Goal: Information Seeking & Learning: Learn about a topic

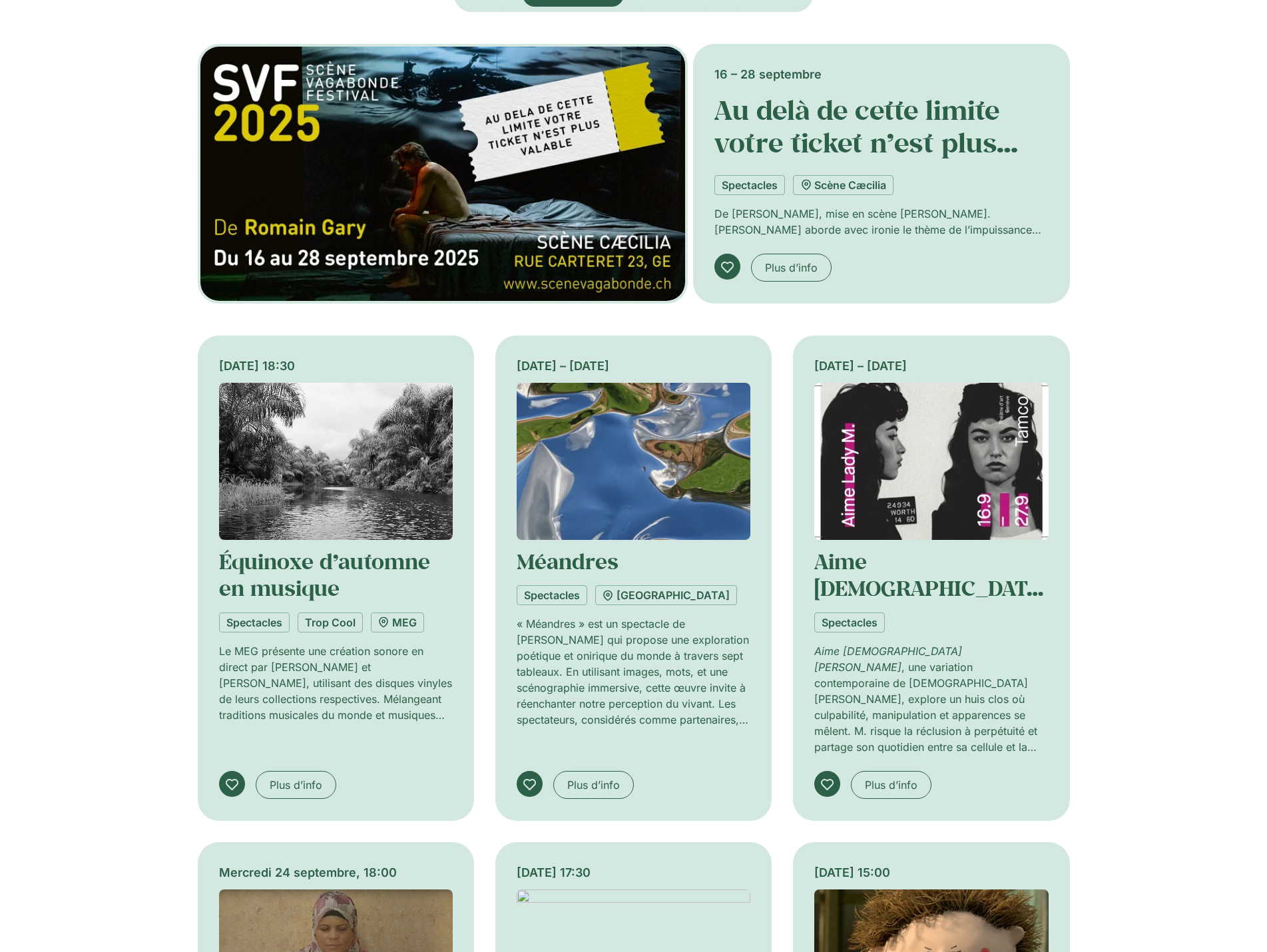
scroll to position [133, 0]
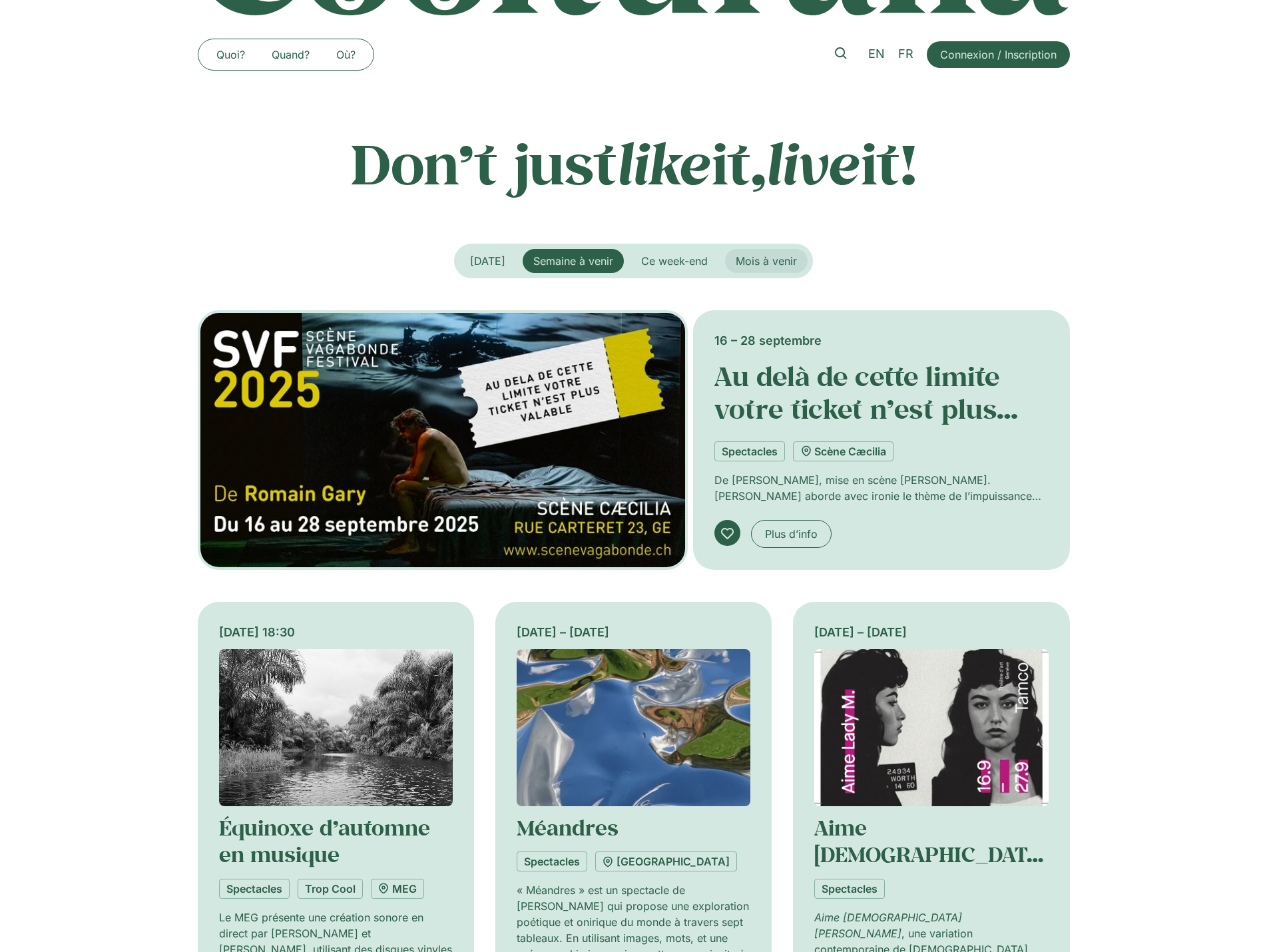
click at [771, 263] on span "Mois à venir" at bounding box center [766, 261] width 61 height 13
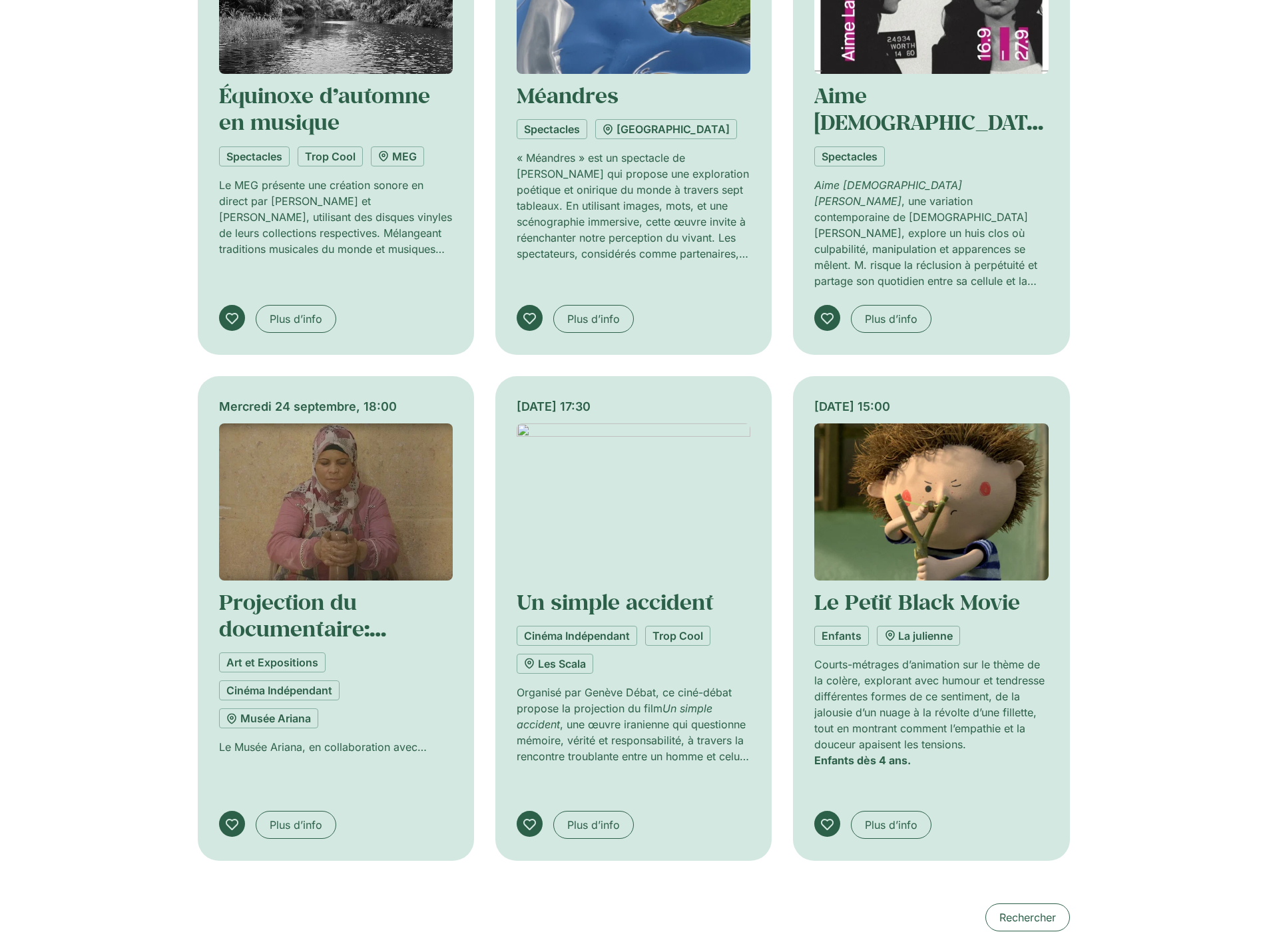
scroll to position [1265, 0]
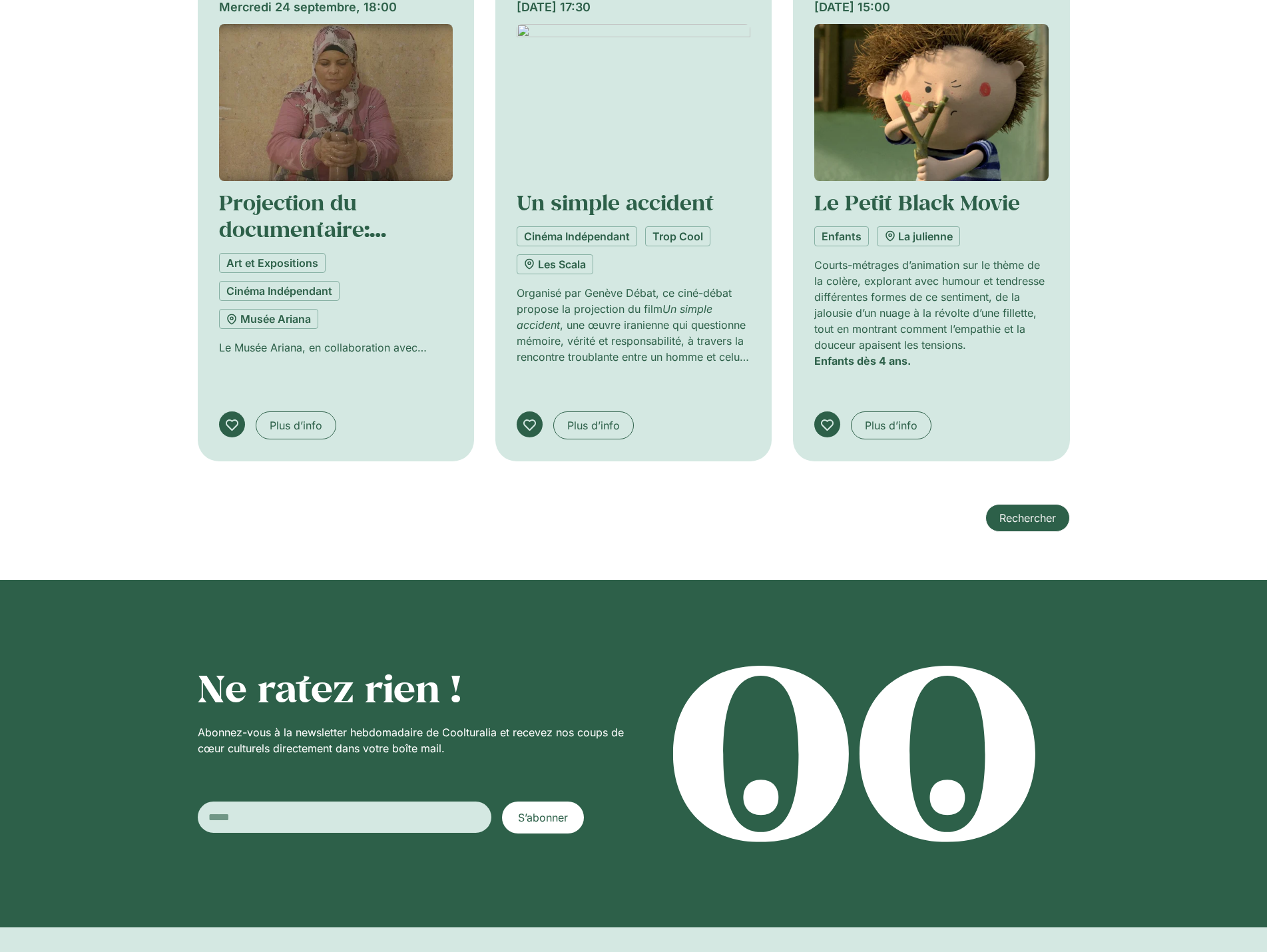
click at [994, 504] on link "Rechercher" at bounding box center [1028, 517] width 85 height 28
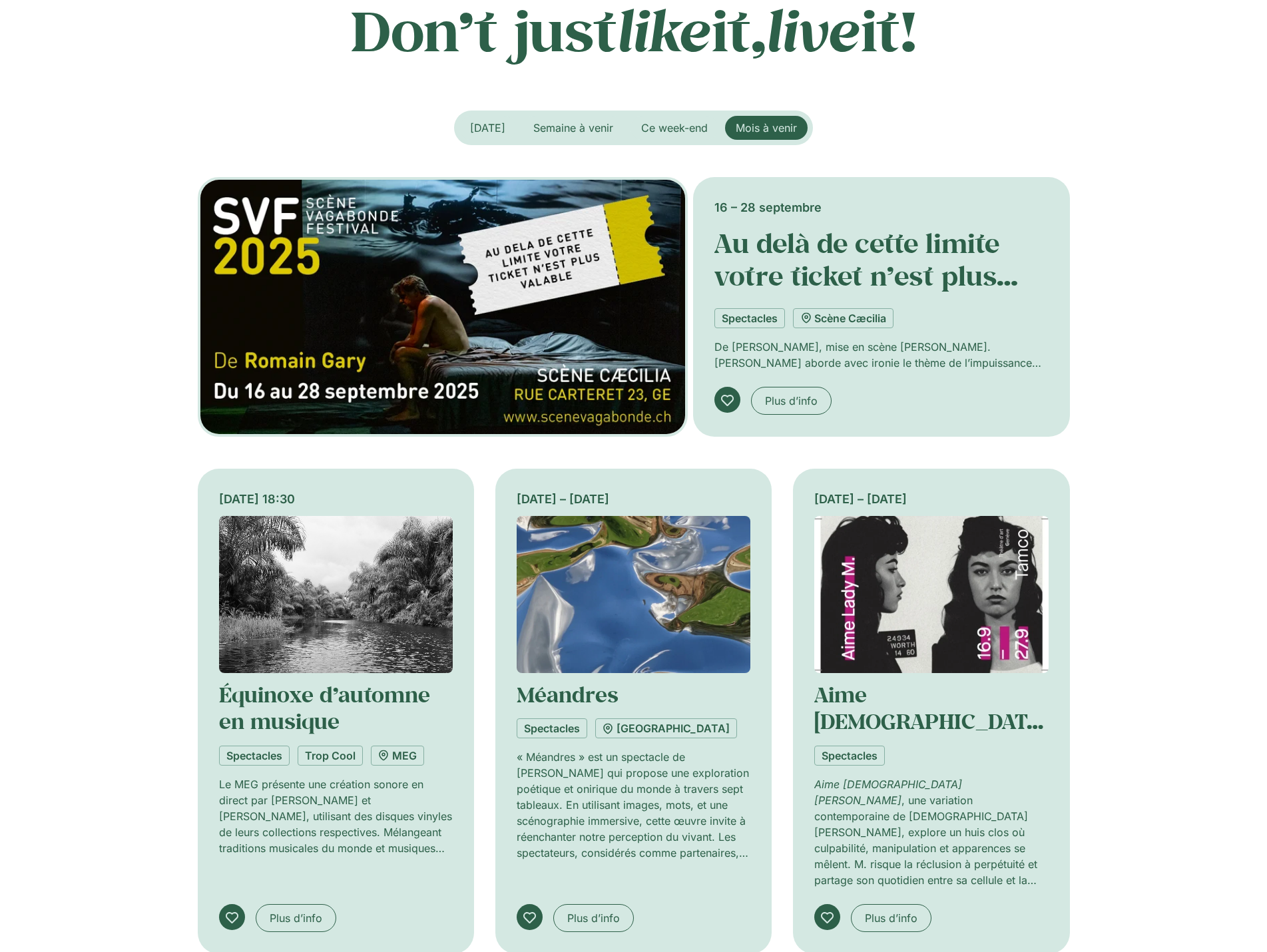
scroll to position [0, 0]
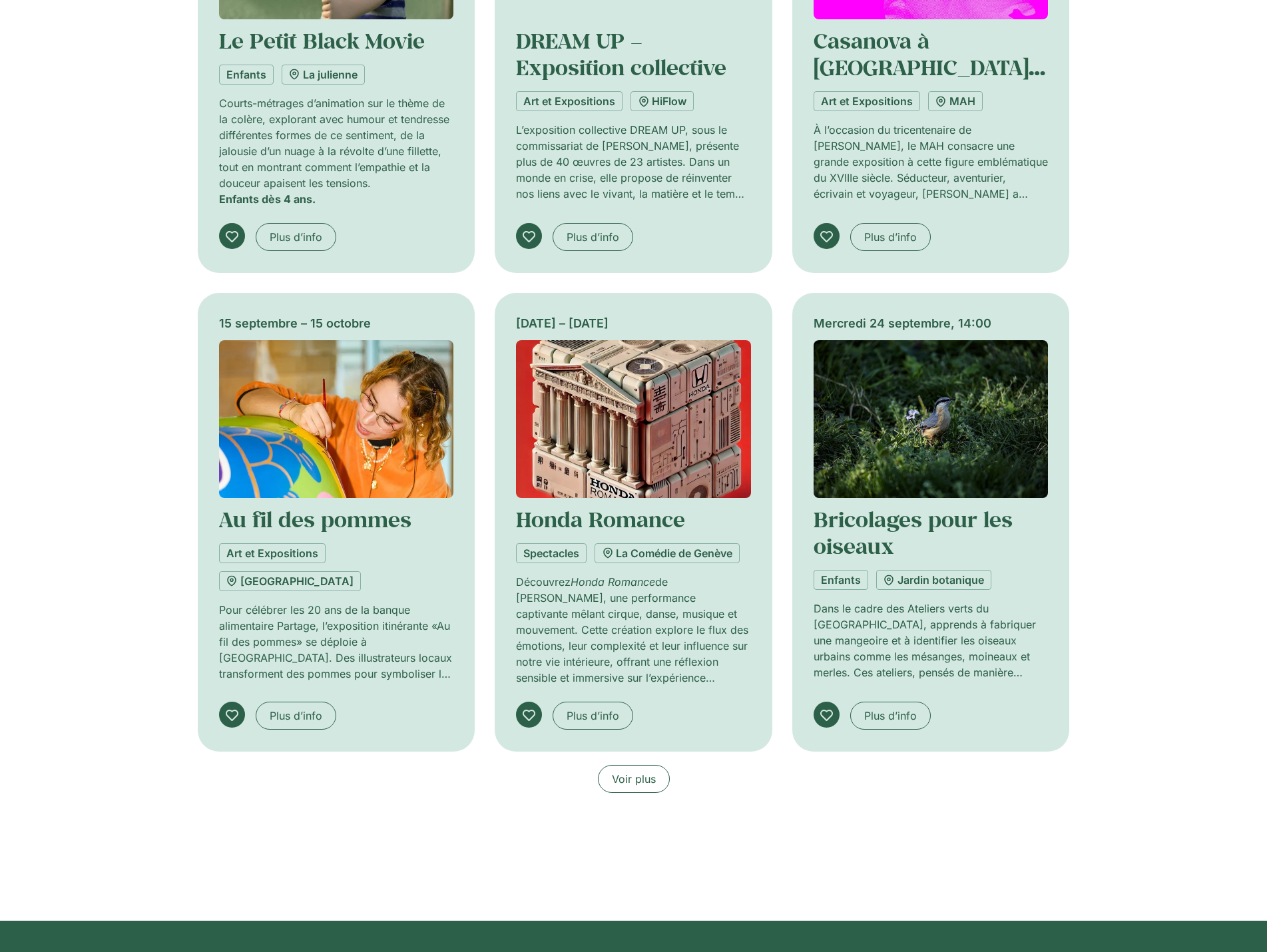
scroll to position [865, 0]
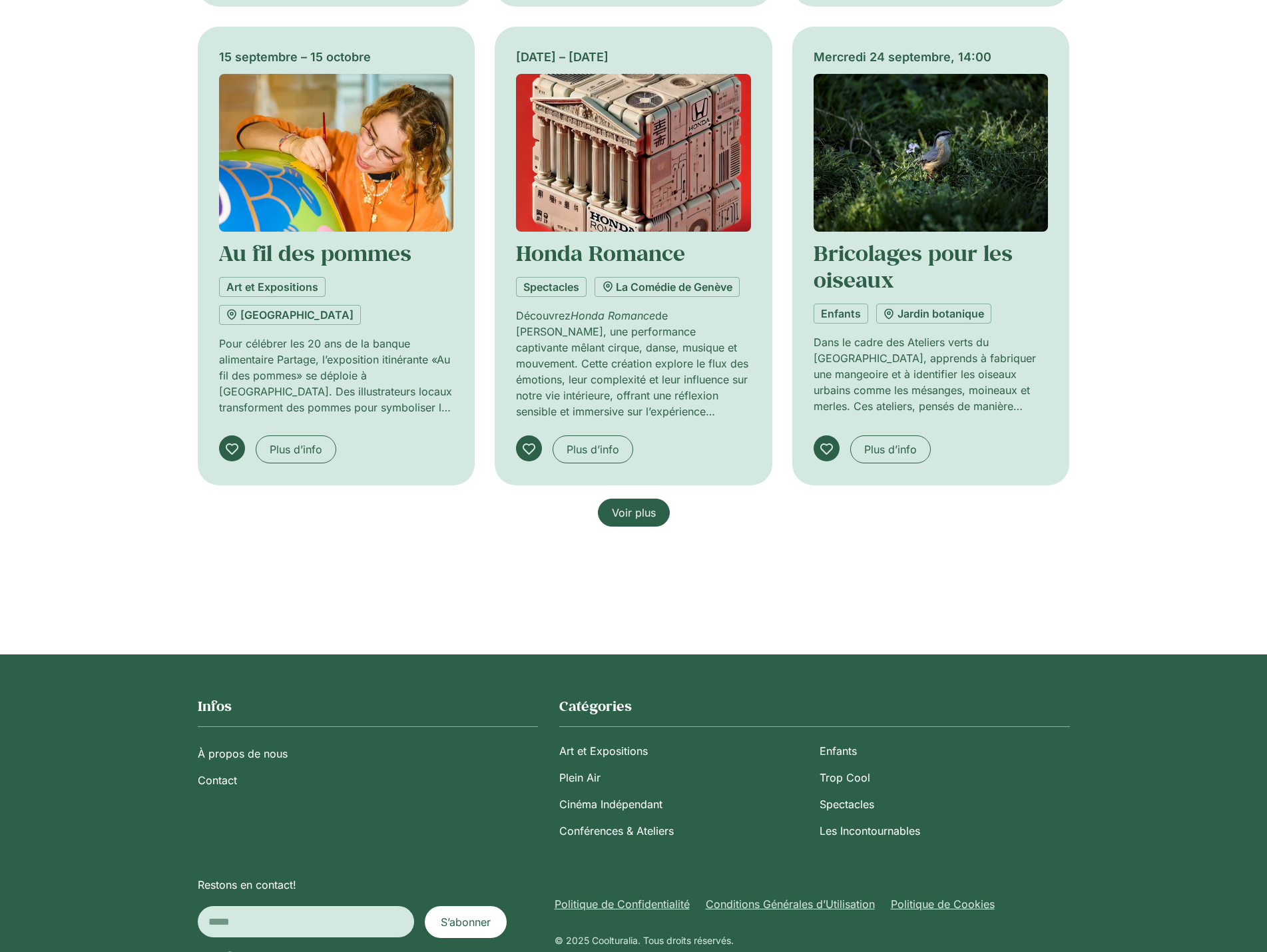
click at [629, 512] on span "Voir plus" at bounding box center [634, 512] width 44 height 16
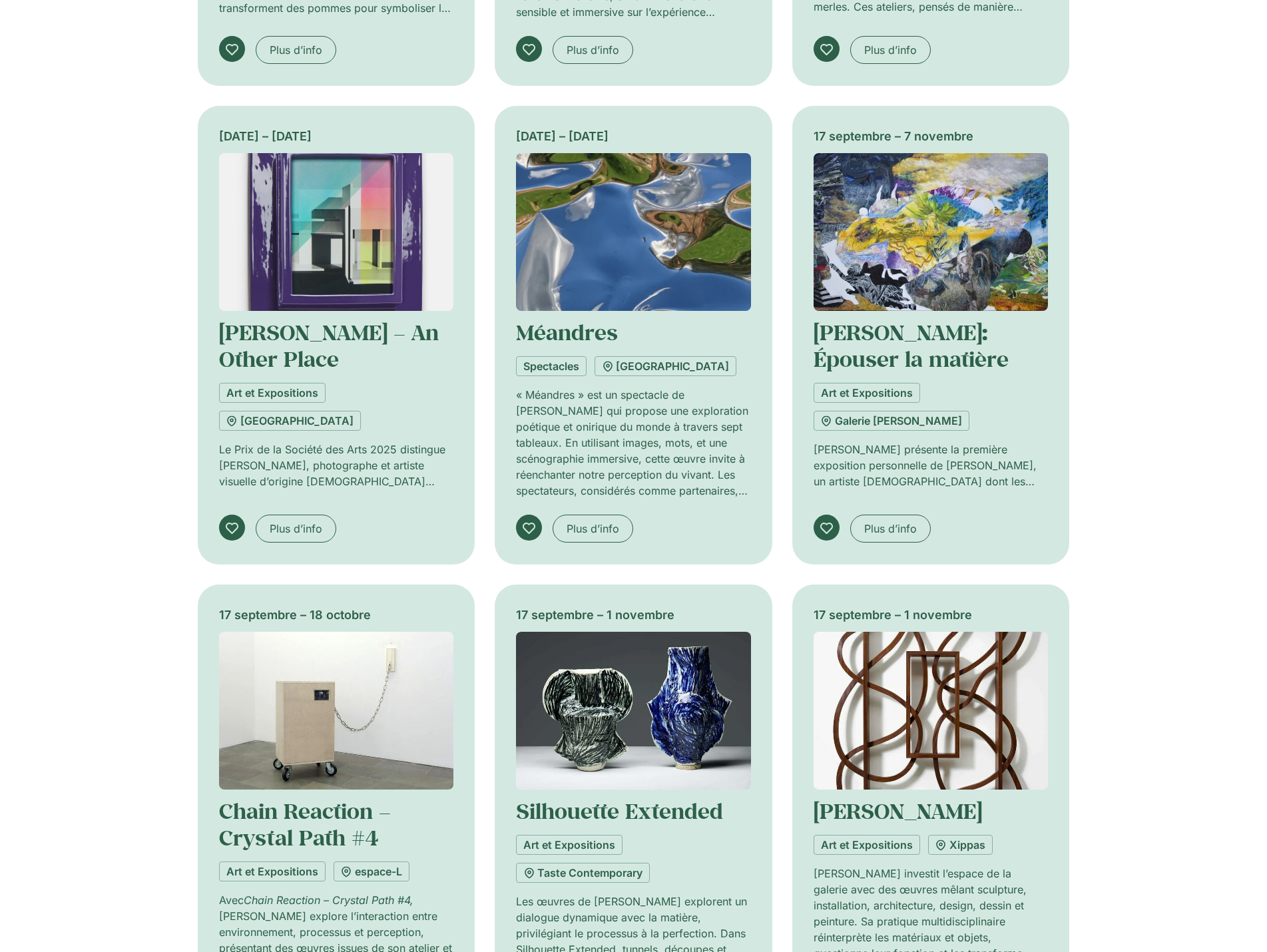
scroll to position [1531, 0]
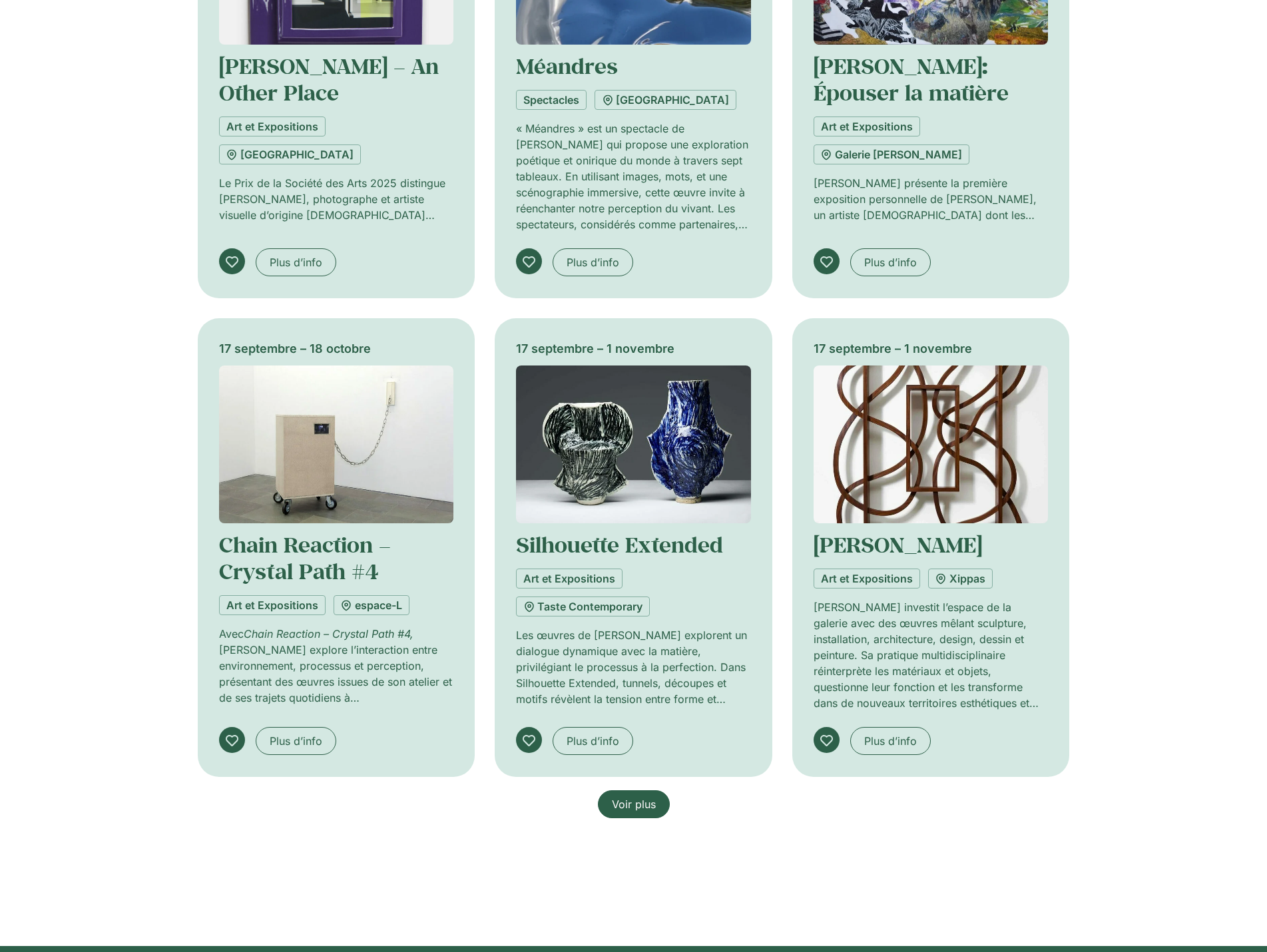
click at [655, 800] on span "Voir plus" at bounding box center [634, 804] width 44 height 16
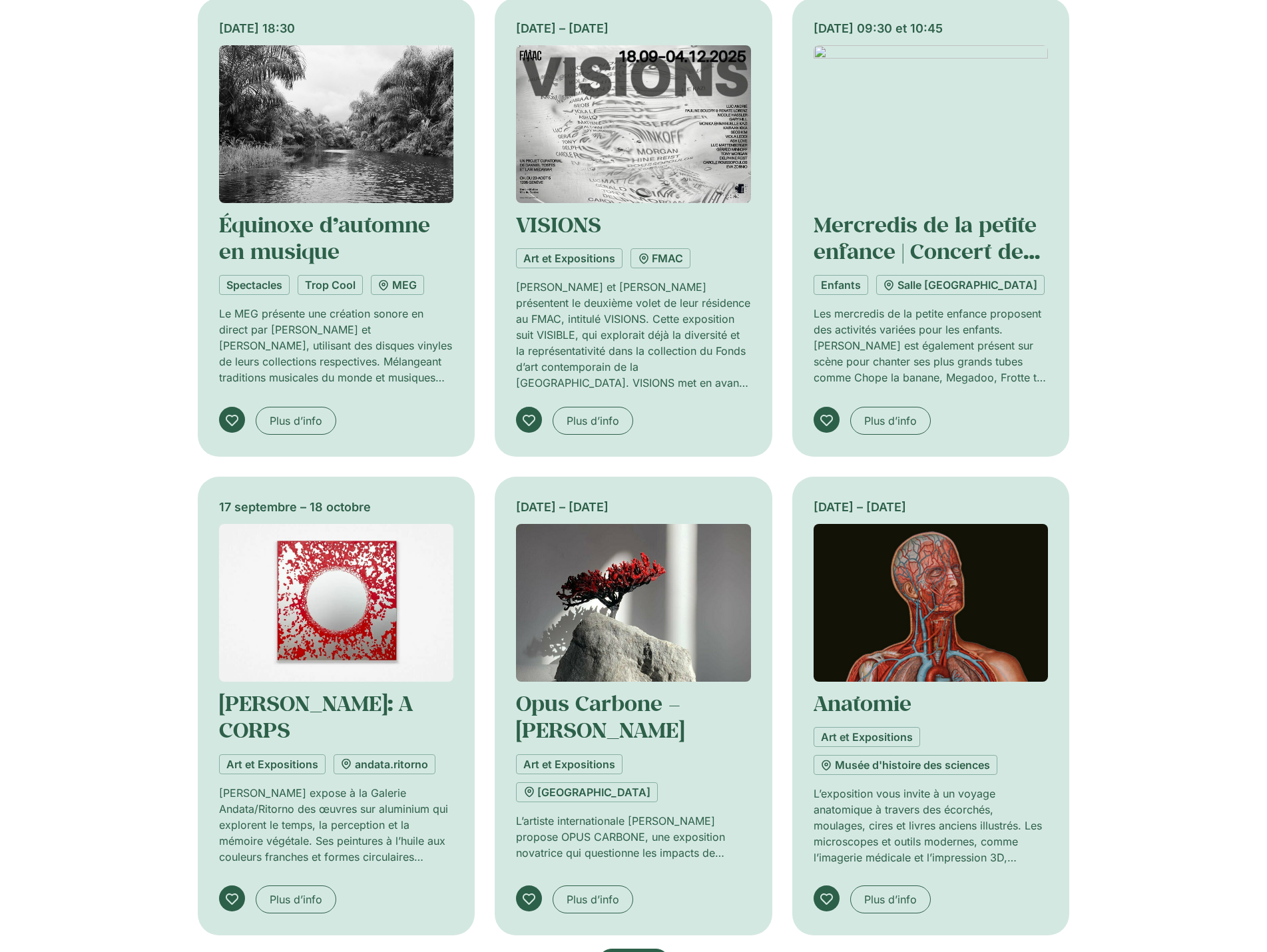
scroll to position [2596, 0]
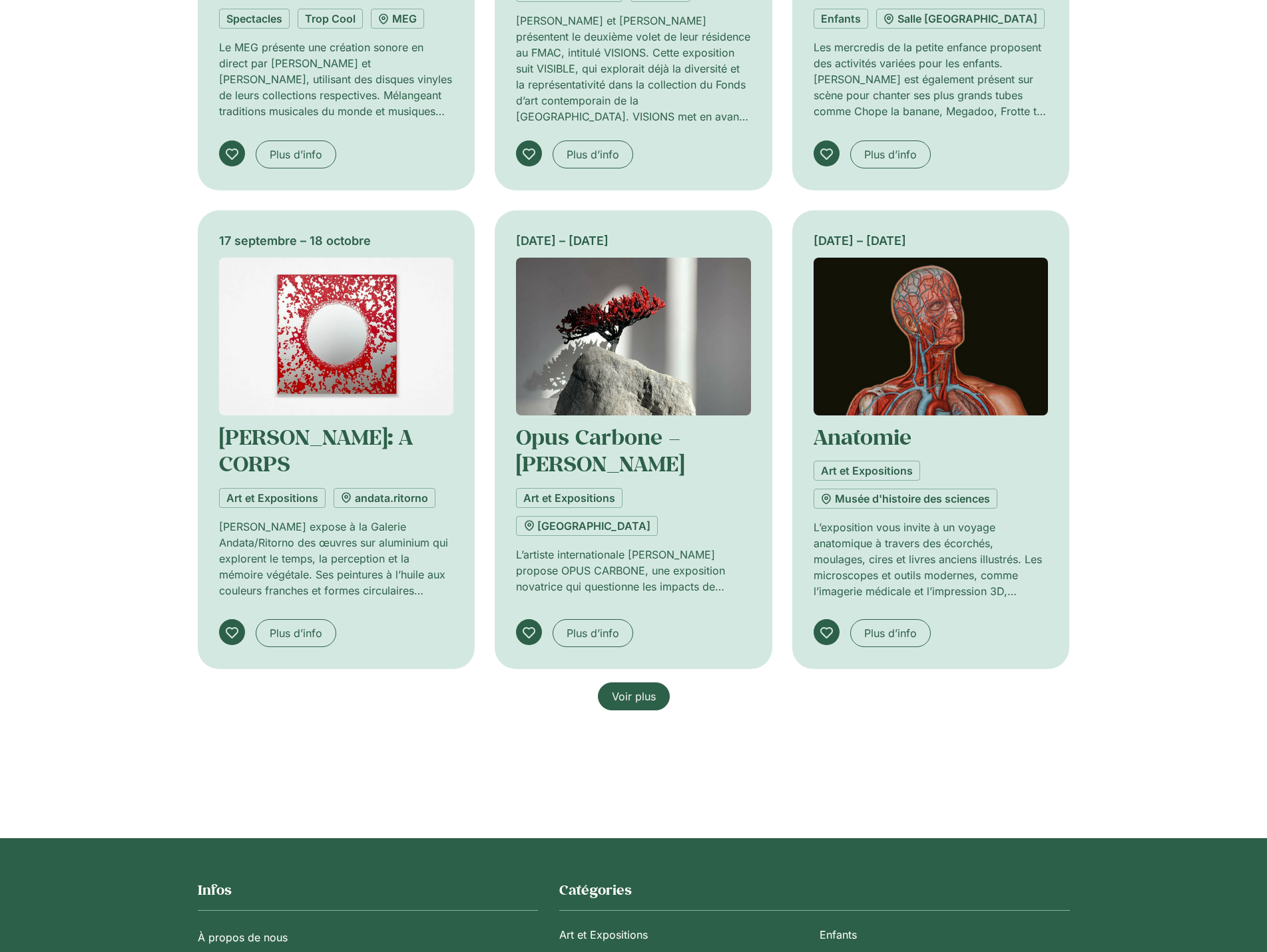
click at [643, 702] on span "Voir plus" at bounding box center [634, 696] width 44 height 16
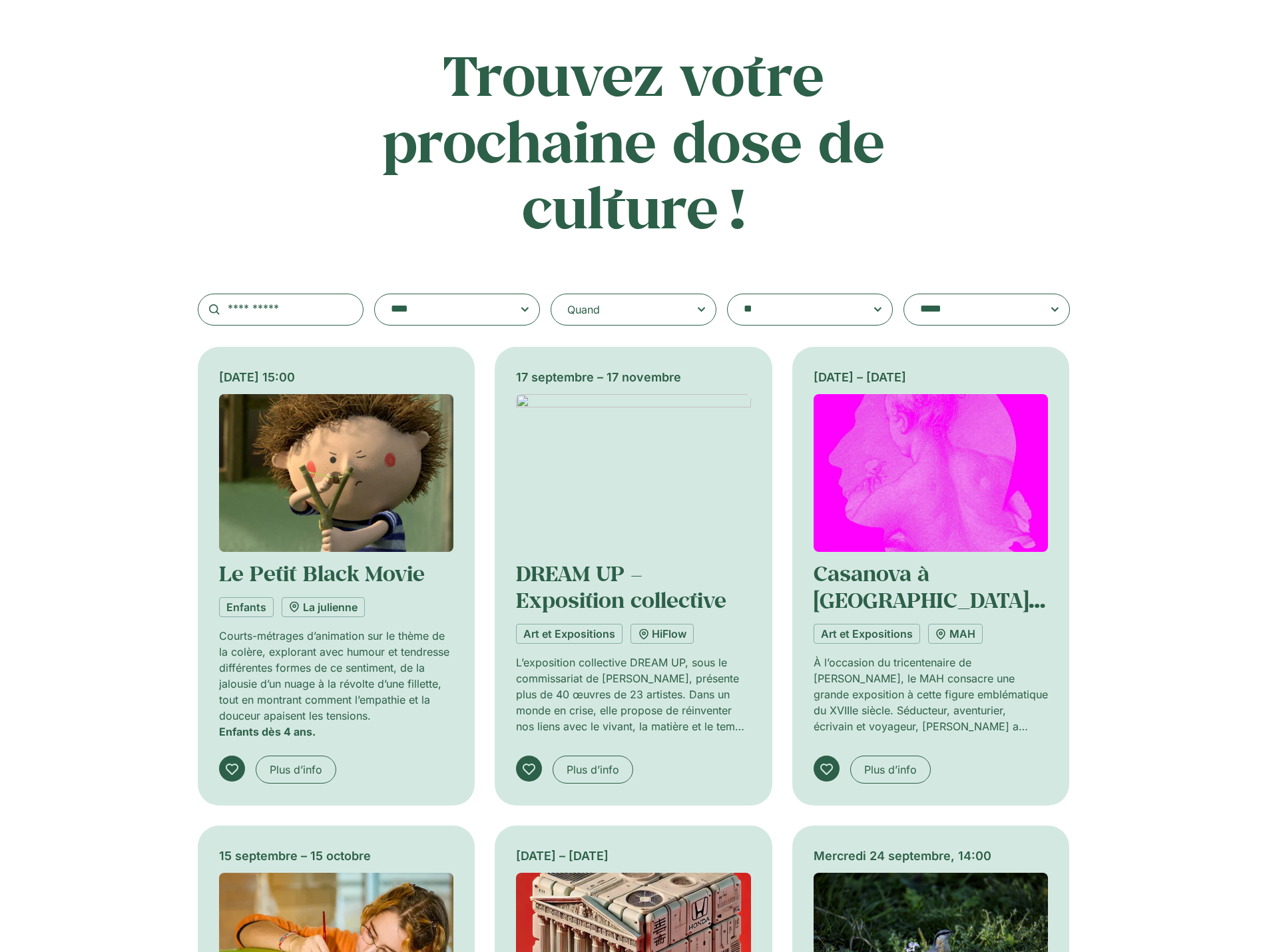
scroll to position [133, 0]
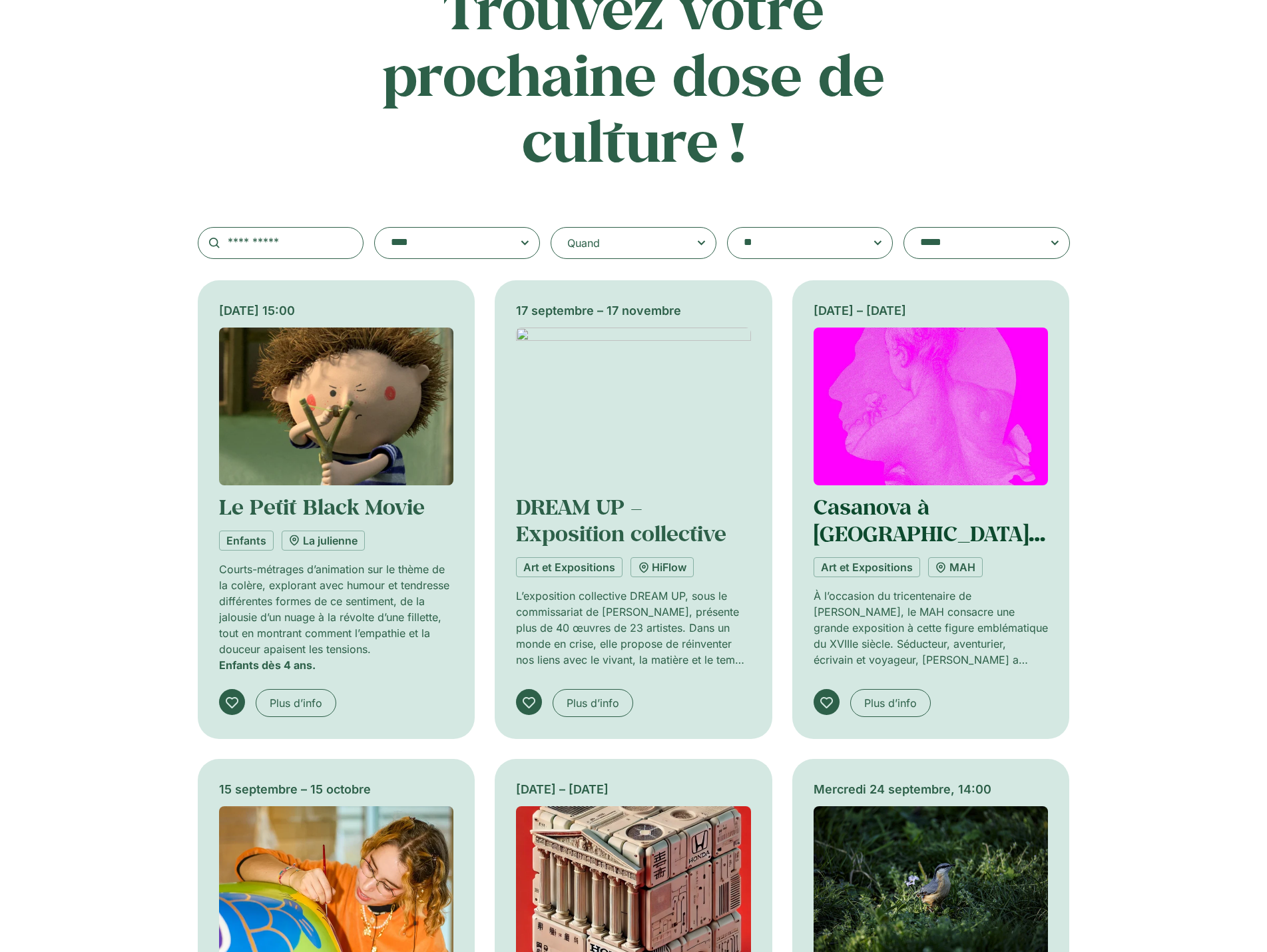
click at [956, 520] on link "Casanova à [GEOGRAPHIC_DATA], un libertin chez [PERSON_NAME]" at bounding box center [930, 546] width 232 height 108
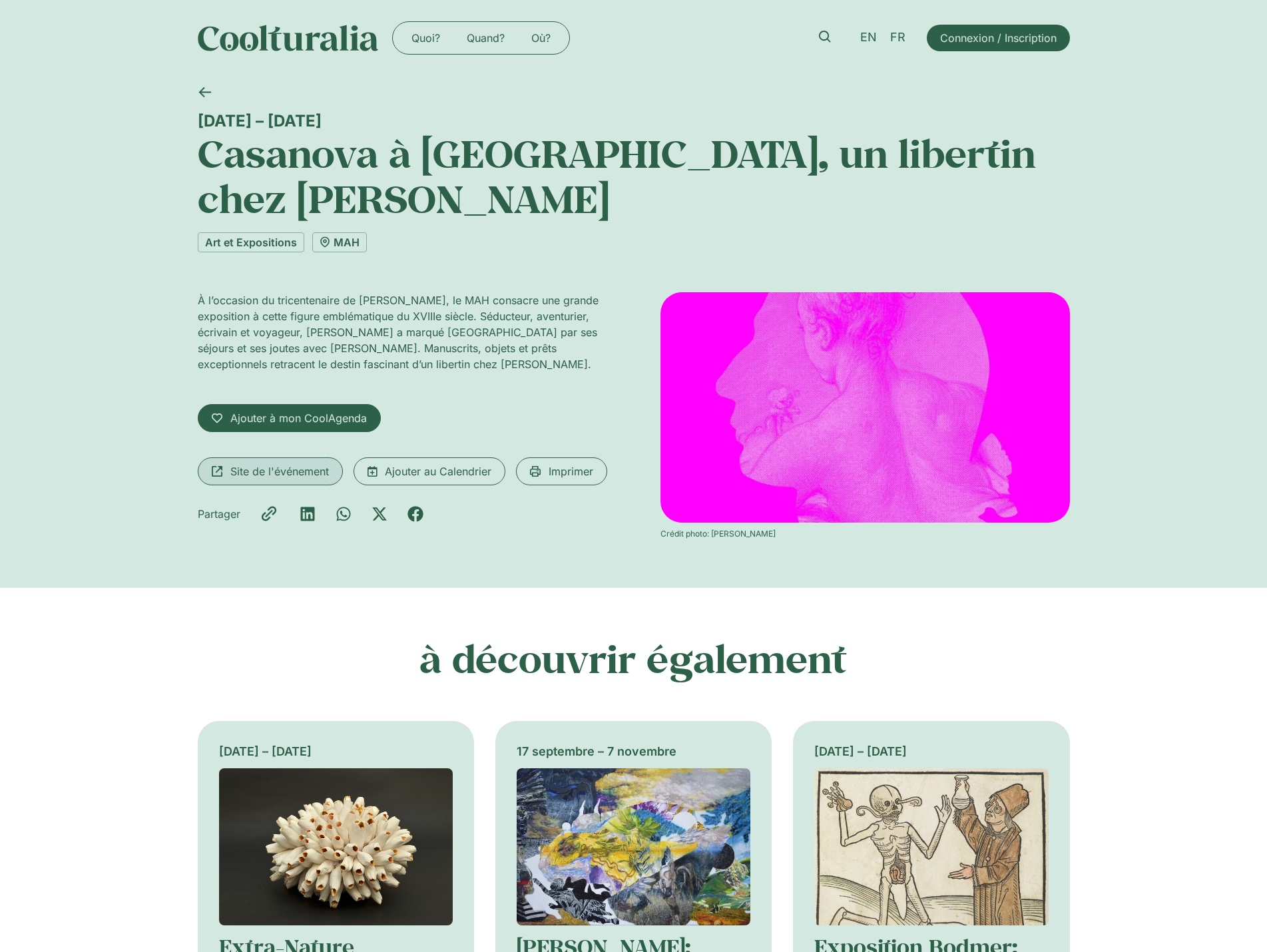
click at [290, 464] on span "Site de l'événement" at bounding box center [279, 471] width 99 height 16
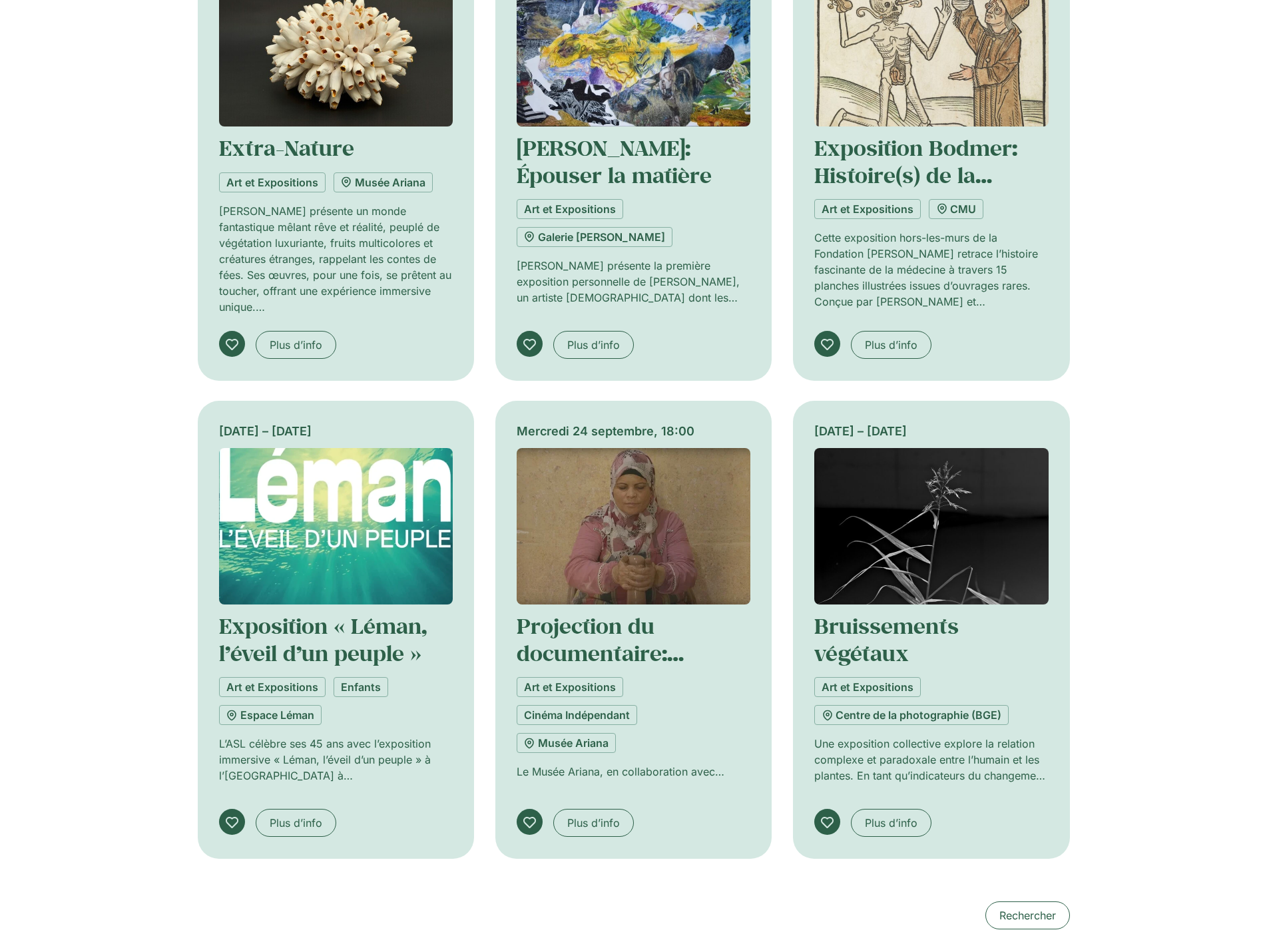
scroll to position [1131, 0]
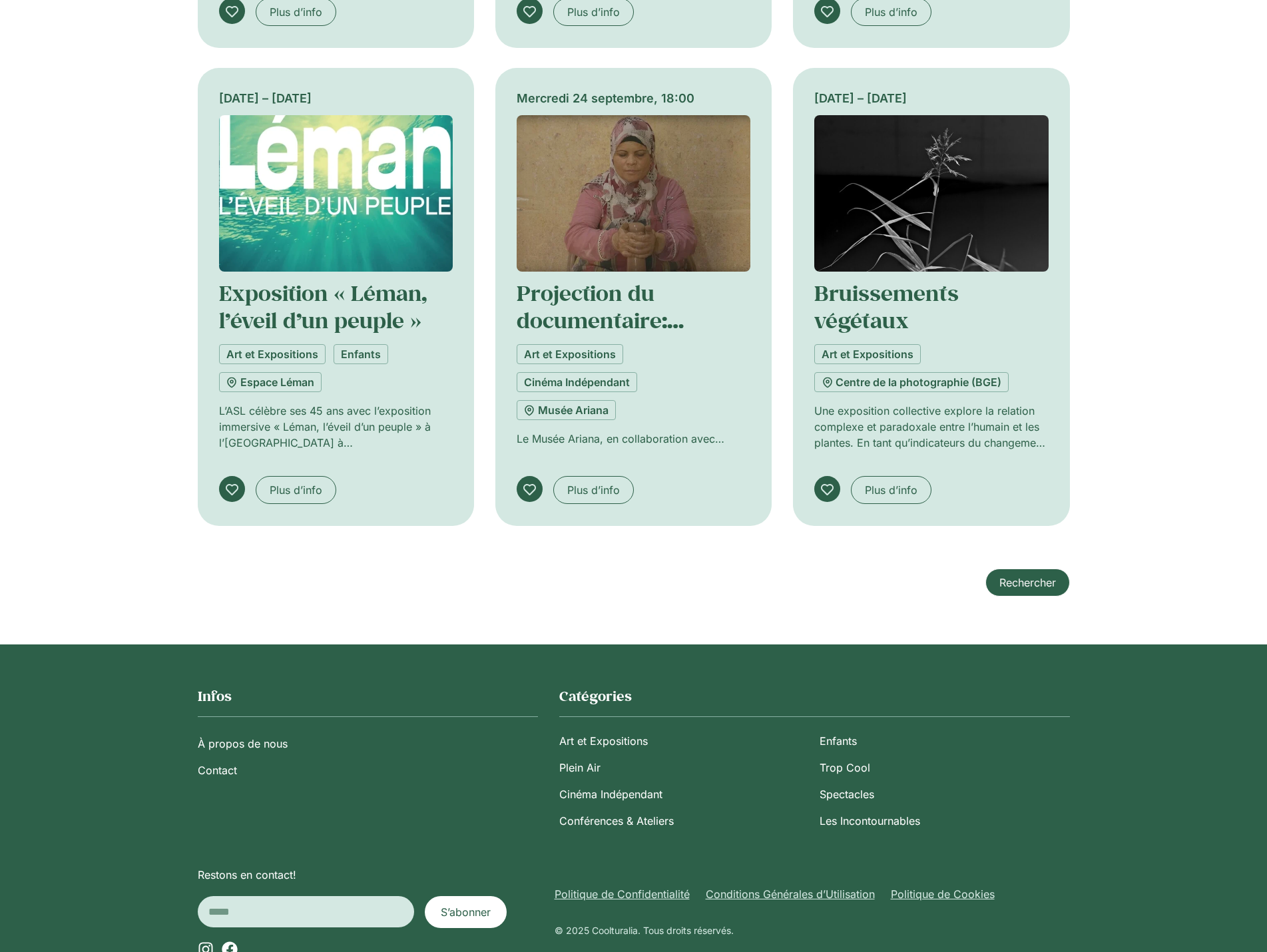
click at [1034, 575] on span "Rechercher" at bounding box center [1028, 582] width 57 height 16
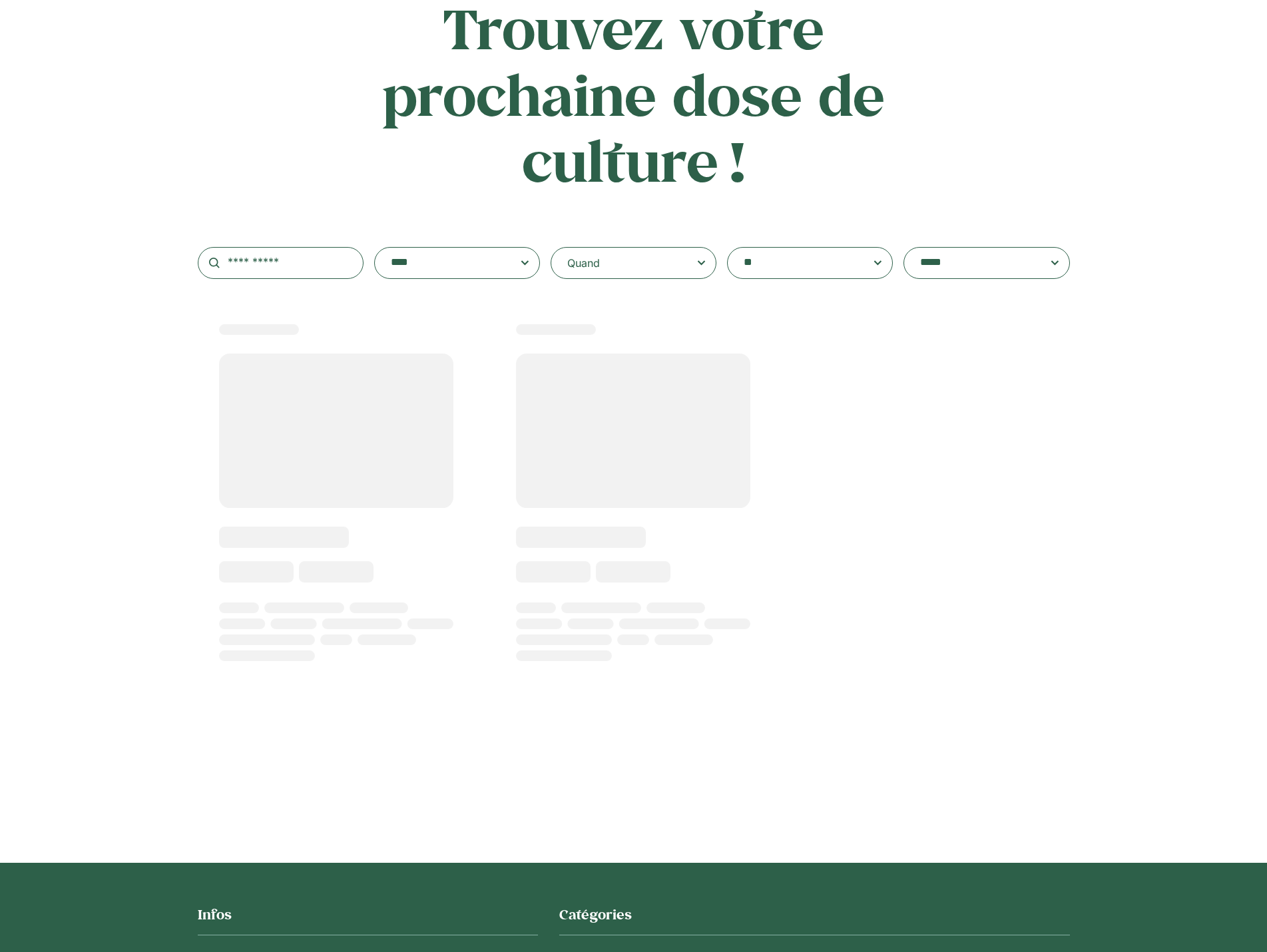
scroll to position [47, 0]
